Goal: Task Accomplishment & Management: Manage account settings

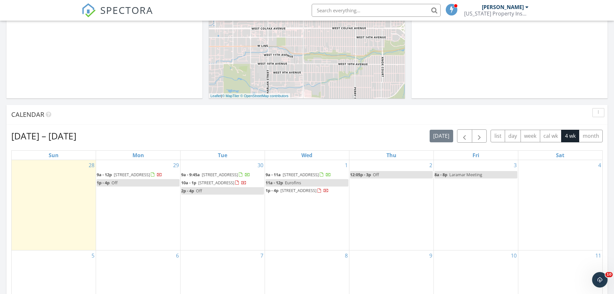
scroll to position [193, 0]
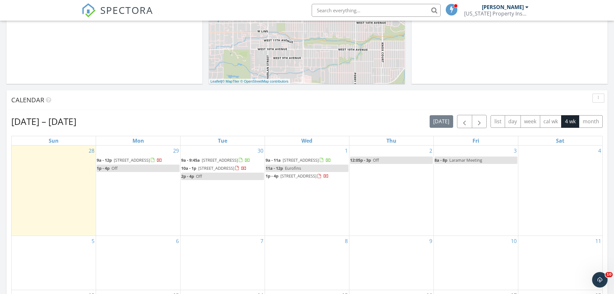
click at [304, 109] on div "Calendar" at bounding box center [306, 100] width 601 height 20
click at [337, 9] on input "text" at bounding box center [376, 10] width 129 height 13
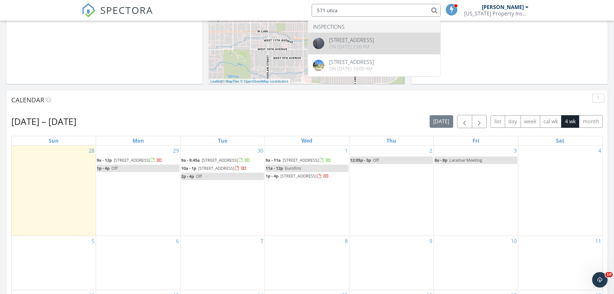
type input "571 utica"
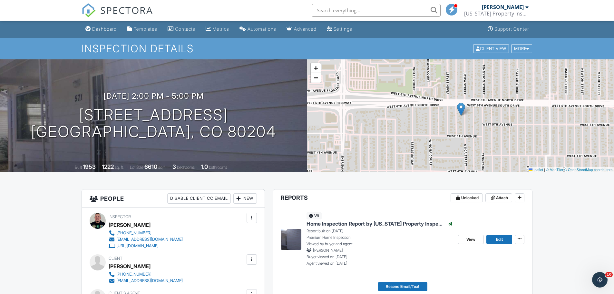
click at [110, 31] on div "Dashboard" at bounding box center [104, 28] width 25 height 5
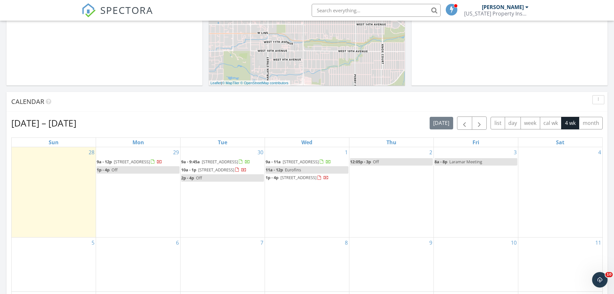
scroll to position [193, 0]
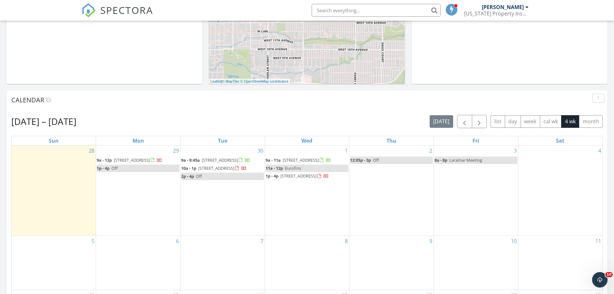
click at [334, 103] on div "Calendar" at bounding box center [302, 100] width 582 height 10
click at [381, 112] on div "[DATE] – [DATE] [DATE] list day week cal wk 4 wk month Sun Mon Tue Wed Thu Fri …" at bounding box center [306, 256] width 601 height 293
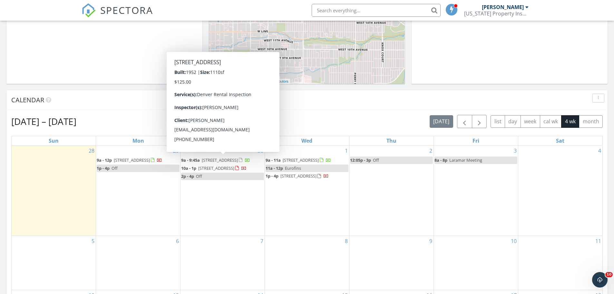
click at [274, 113] on div "Sep 28 – Oct 25, 2025 today list day week cal wk 4 wk month Sun Mon Tue Wed Thu…" at bounding box center [306, 256] width 601 height 293
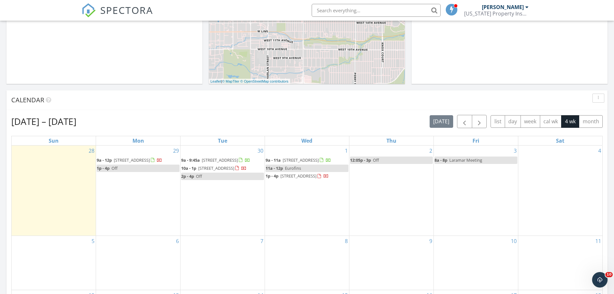
click at [314, 113] on div "Sep 28 – Oct 25, 2025 today list day week cal wk 4 wk month Sun Mon Tue Wed Thu…" at bounding box center [306, 256] width 601 height 293
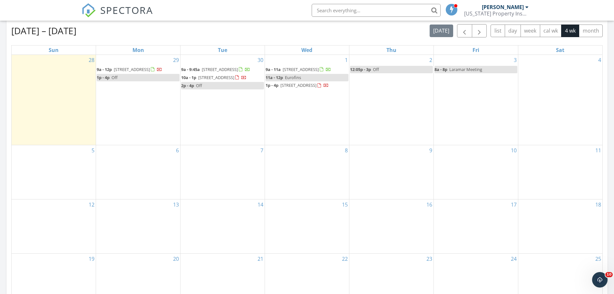
scroll to position [258, 0]
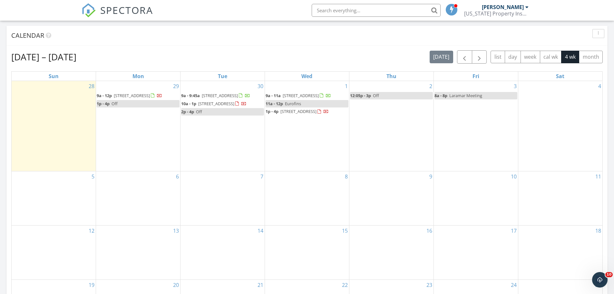
click at [278, 44] on div "Calendar" at bounding box center [306, 36] width 601 height 20
click at [267, 55] on div "Sep 28 – Oct 25, 2025 today list day week cal wk 4 wk month" at bounding box center [307, 56] width 592 height 13
click at [311, 114] on span "1203 S Fultondale Cir, Aurora 80018" at bounding box center [299, 111] width 36 height 6
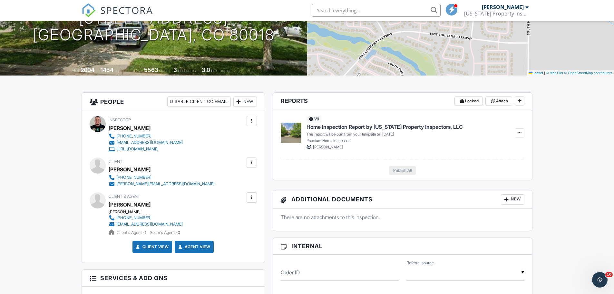
click at [246, 104] on div "New" at bounding box center [245, 101] width 24 height 10
click at [259, 138] on li "Listing Agent" at bounding box center [269, 137] width 64 height 16
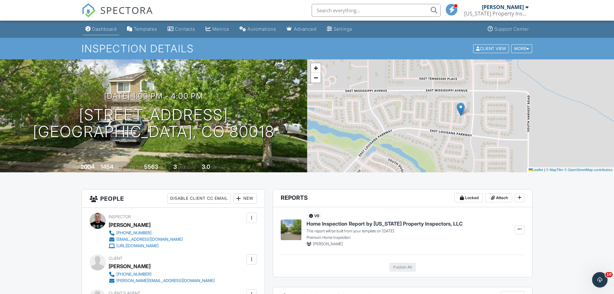
click at [108, 30] on div "Dashboard" at bounding box center [104, 28] width 25 height 5
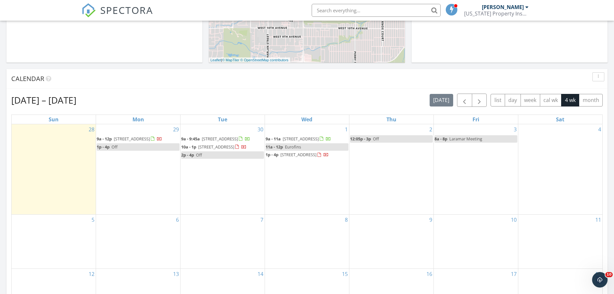
scroll to position [226, 0]
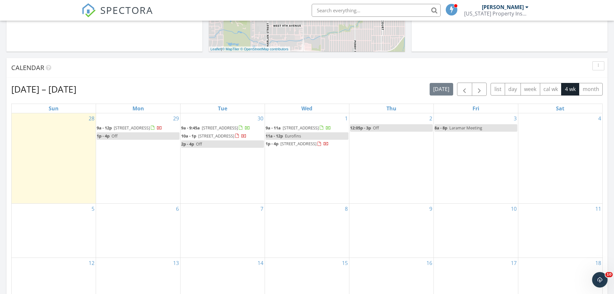
click at [272, 80] on div "[DATE] – [DATE] [DATE] list day week cal wk 4 wk month Sun Mon Tue Wed Thu Fri …" at bounding box center [306, 224] width 601 height 293
